Goal: Navigation & Orientation: Find specific page/section

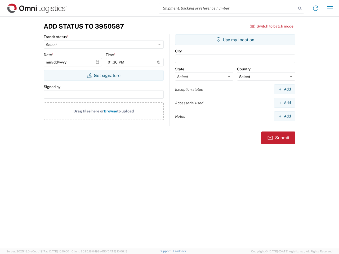
click at [227, 8] on input "search" at bounding box center [227, 8] width 137 height 10
click at [300, 8] on icon at bounding box center [299, 8] width 7 height 7
click at [315, 8] on icon at bounding box center [315, 8] width 8 height 8
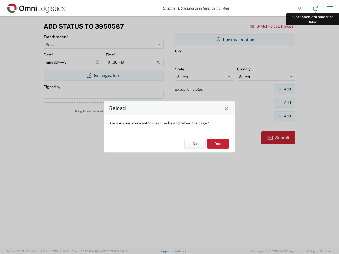
click at [330, 8] on div "Reload Are you sure, you want to clear cache and reload the page? No Yes" at bounding box center [169, 127] width 339 height 254
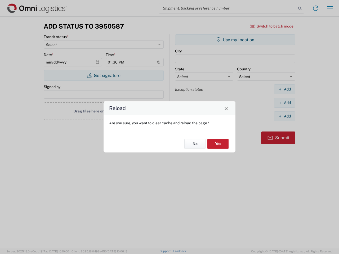
click at [272, 26] on div "Reload Are you sure, you want to clear cache and reload the page? No Yes" at bounding box center [169, 127] width 339 height 254
click at [103, 75] on div "Reload Are you sure, you want to clear cache and reload the page? No Yes" at bounding box center [169, 127] width 339 height 254
click at [235, 40] on div "Reload Are you sure, you want to clear cache and reload the page? No Yes" at bounding box center [169, 127] width 339 height 254
click at [284, 89] on div "Reload Are you sure, you want to clear cache and reload the page? No Yes" at bounding box center [169, 127] width 339 height 254
click at [284, 103] on div "Reload Are you sure, you want to clear cache and reload the page? No Yes" at bounding box center [169, 127] width 339 height 254
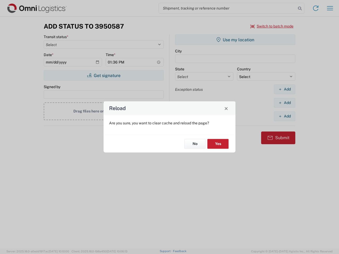
click at [284, 116] on div "Reload Are you sure, you want to clear cache and reload the page? No Yes" at bounding box center [169, 127] width 339 height 254
